Goal: Check status: Check status

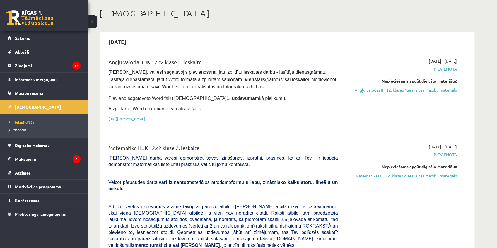
scroll to position [52, 0]
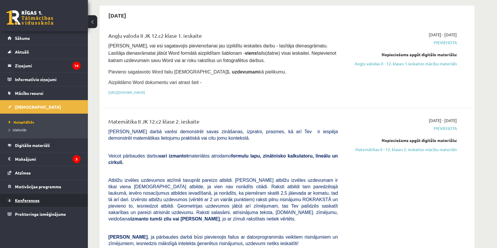
click at [31, 199] on span "Konferences" at bounding box center [27, 200] width 25 height 5
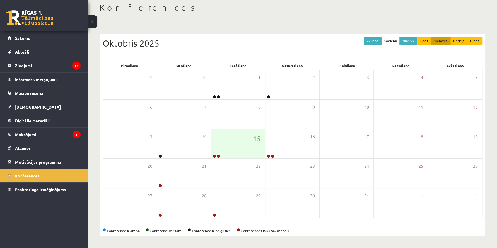
scroll to position [31, 0]
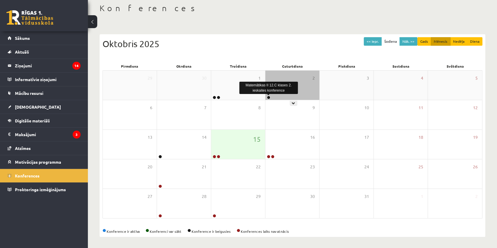
click at [268, 97] on link at bounding box center [269, 98] width 4 height 4
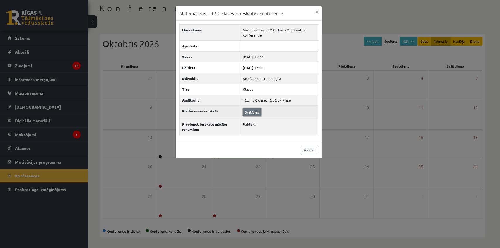
click at [254, 114] on link "Skatīties" at bounding box center [252, 112] width 18 height 8
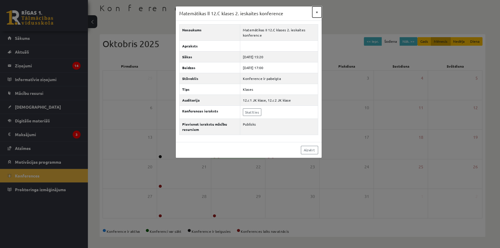
click at [316, 11] on button "×" at bounding box center [316, 11] width 9 height 11
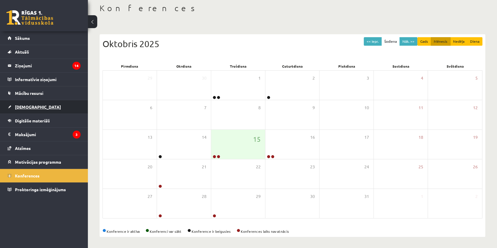
click at [28, 109] on link "[DEMOGRAPHIC_DATA]" at bounding box center [44, 106] width 73 height 13
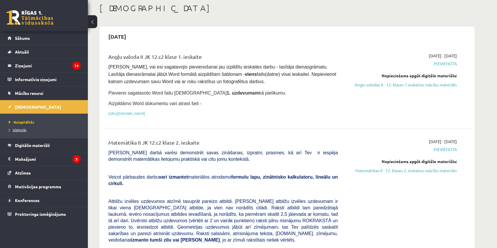
click at [18, 130] on span "Izlabotās" at bounding box center [18, 129] width 18 height 5
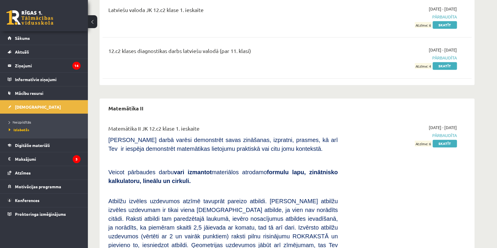
scroll to position [2037, 0]
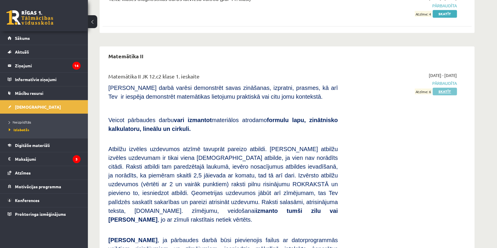
click at [443, 88] on link "Skatīt" at bounding box center [445, 92] width 24 height 8
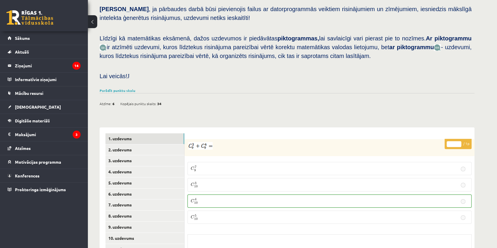
scroll to position [208, 0]
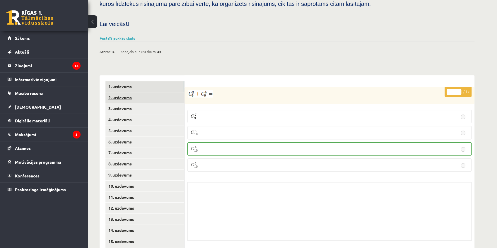
click at [154, 92] on link "2. uzdevums" at bounding box center [145, 97] width 79 height 11
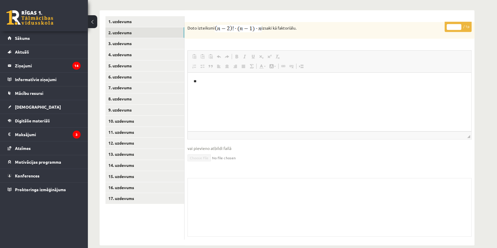
scroll to position [195, 0]
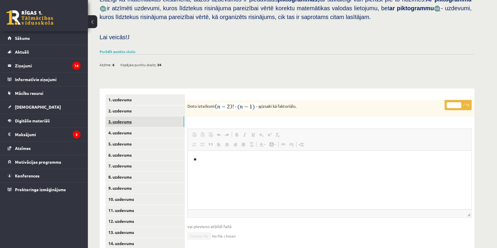
click at [144, 116] on link "3. uzdevums" at bounding box center [145, 121] width 79 height 11
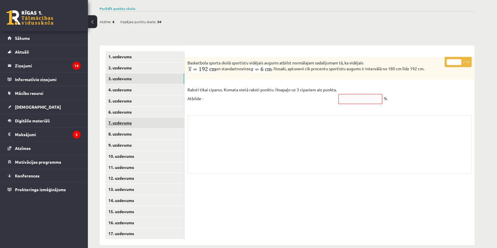
scroll to position [186, 0]
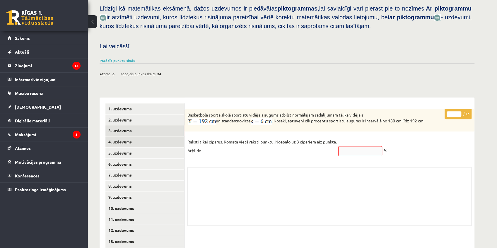
click at [130, 137] on link "4. uzdevums" at bounding box center [145, 142] width 79 height 11
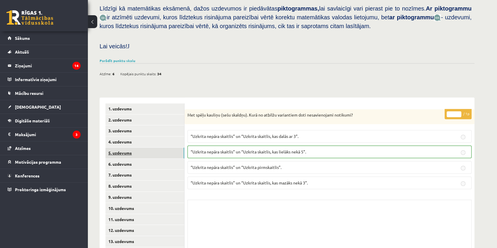
click at [162, 148] on link "5. uzdevums" at bounding box center [145, 153] width 79 height 11
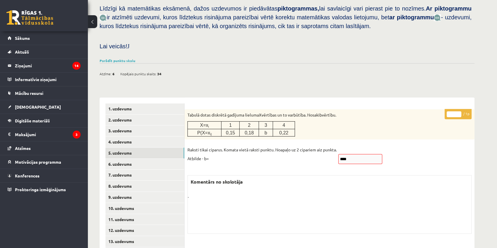
scroll to position [238, 0]
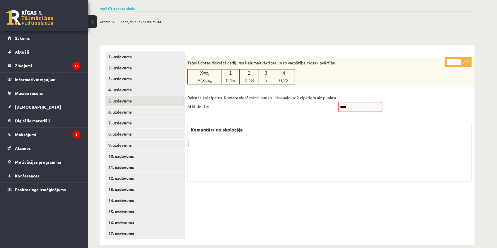
click at [187, 135] on div "* / 1p Tabulā dotas diskrētā gadījuma lieluma X vērtības un to varbūtība. Nosak…" at bounding box center [330, 120] width 290 height 127
click at [208, 141] on div "Komentārs no skolotāja . Skolotāja pielikums" at bounding box center [330, 152] width 284 height 59
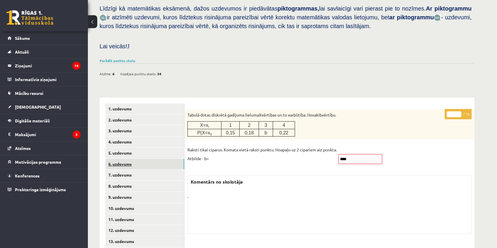
click at [143, 159] on link "6. uzdevums" at bounding box center [145, 164] width 79 height 11
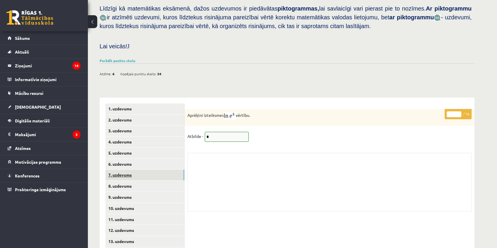
click at [152, 170] on link "7. uzdevums" at bounding box center [145, 175] width 79 height 11
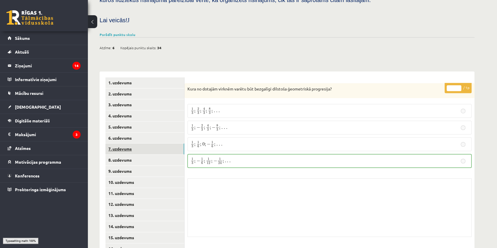
scroll to position [238, 0]
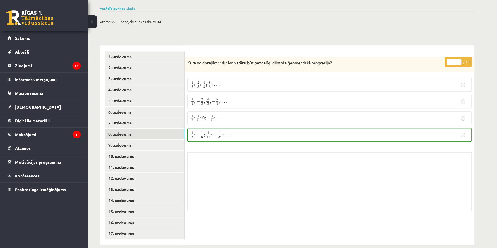
click at [142, 129] on link "8. uzdevums" at bounding box center [145, 134] width 79 height 11
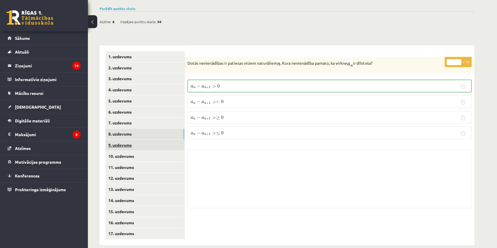
click at [140, 140] on link "9. uzdevums" at bounding box center [145, 145] width 79 height 11
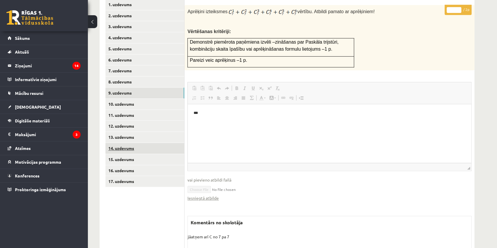
scroll to position [264, 0]
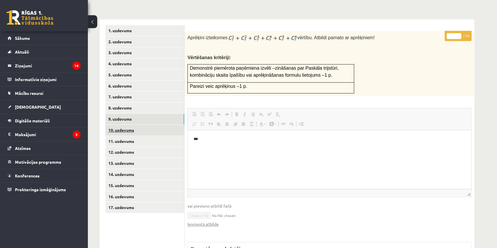
click at [156, 125] on link "10. uzdevums" at bounding box center [145, 130] width 79 height 11
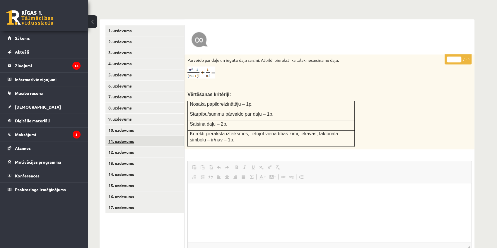
click at [143, 136] on link "11. uzdevums" at bounding box center [145, 141] width 79 height 11
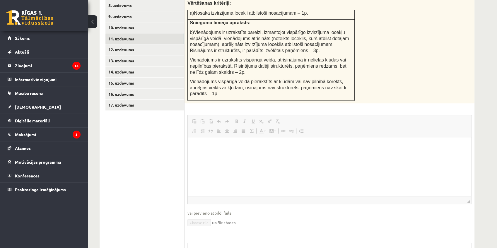
scroll to position [289, 0]
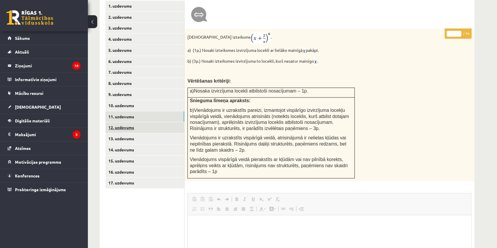
click at [142, 122] on link "12. uzdevums" at bounding box center [145, 127] width 79 height 11
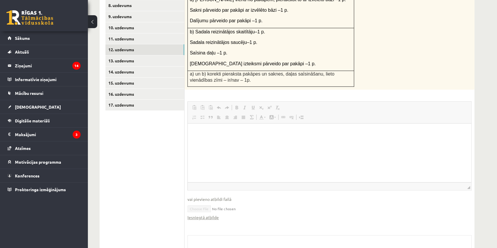
scroll to position [341, 0]
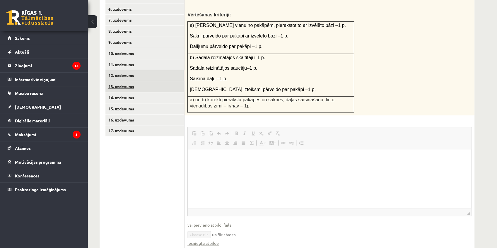
click at [151, 81] on link "13. uzdevums" at bounding box center [145, 86] width 79 height 11
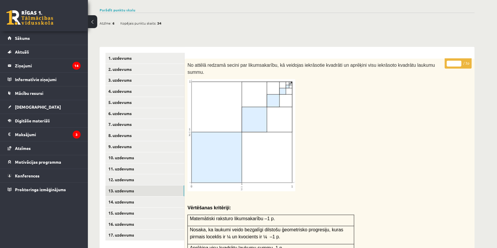
scroll to position [263, 0]
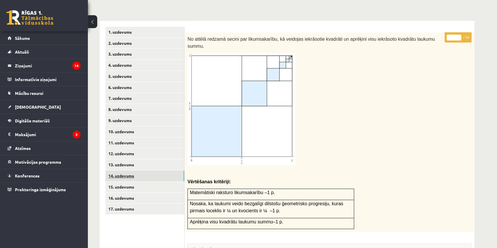
click at [145, 171] on link "14. uzdevums" at bounding box center [145, 176] width 79 height 11
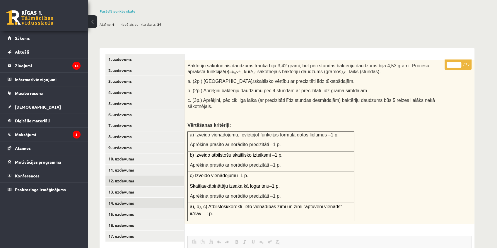
scroll to position [261, 0]
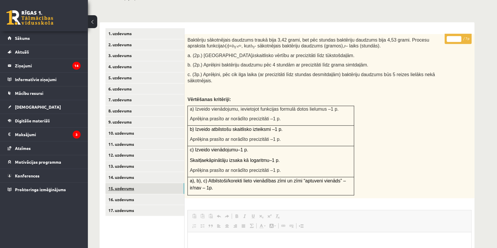
click at [150, 183] on link "15. uzdevums" at bounding box center [145, 188] width 79 height 11
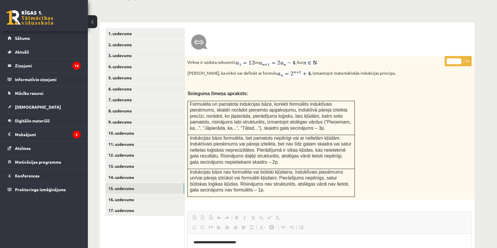
scroll to position [288, 0]
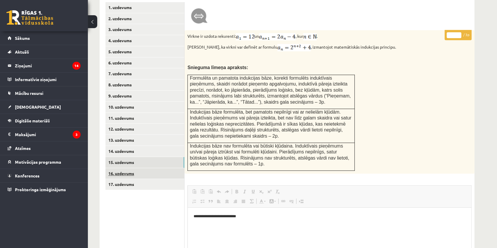
click at [150, 168] on link "16. uzdevums" at bounding box center [145, 173] width 79 height 11
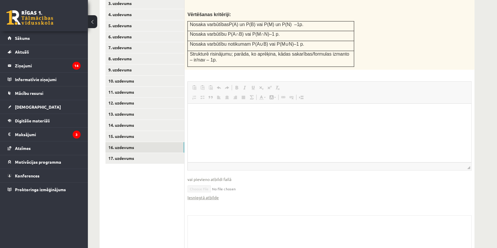
scroll to position [350, 0]
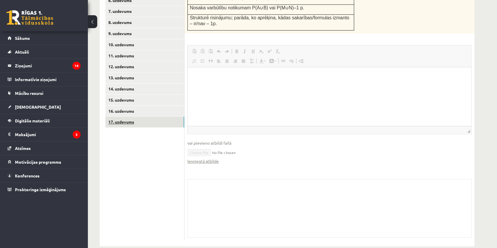
click at [133, 117] on link "17. uzdevums" at bounding box center [145, 122] width 79 height 11
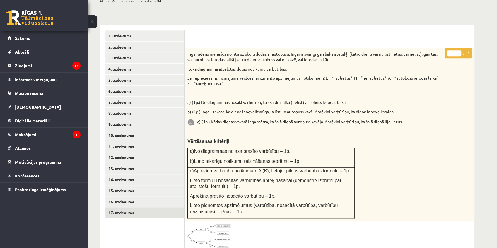
scroll to position [155, 0]
